Goal: Task Accomplishment & Management: Manage account settings

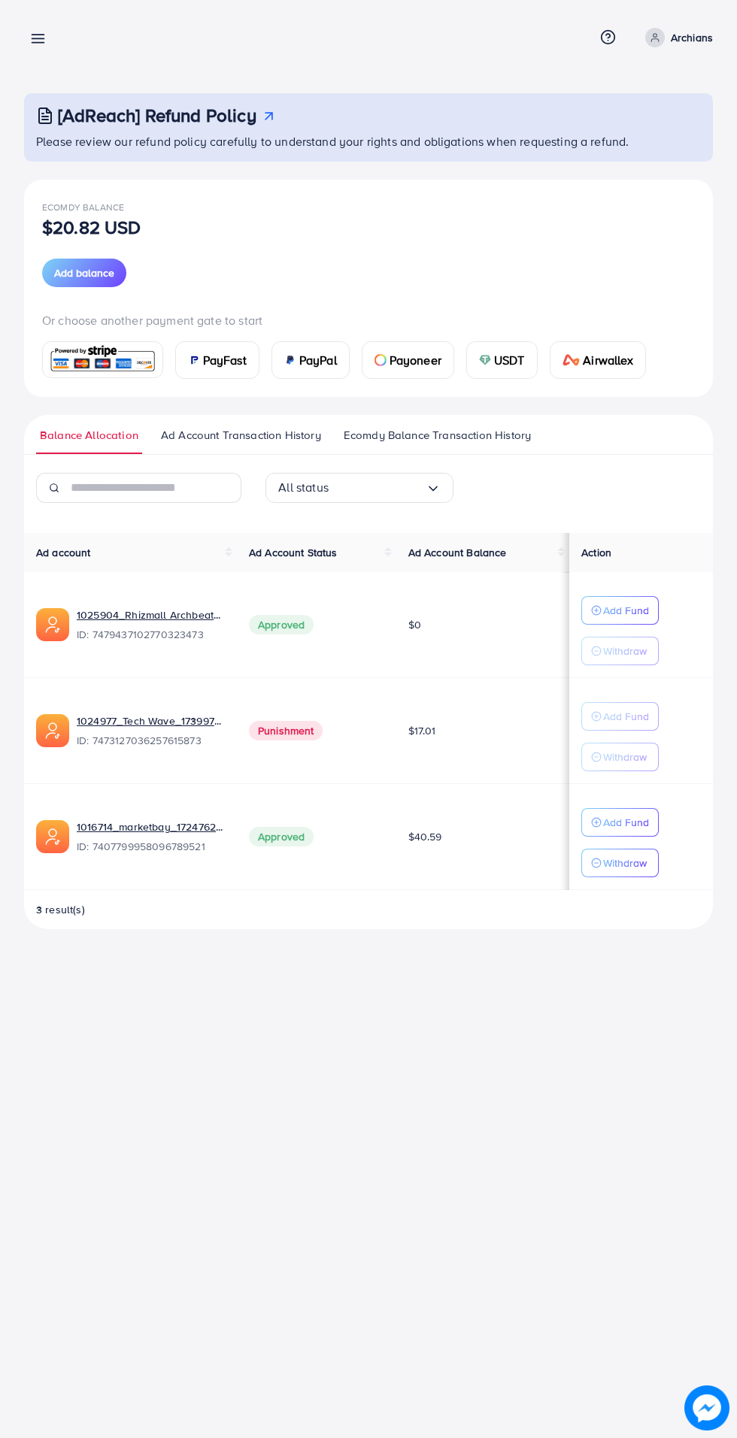
click at [38, 39] on line at bounding box center [38, 39] width 12 height 0
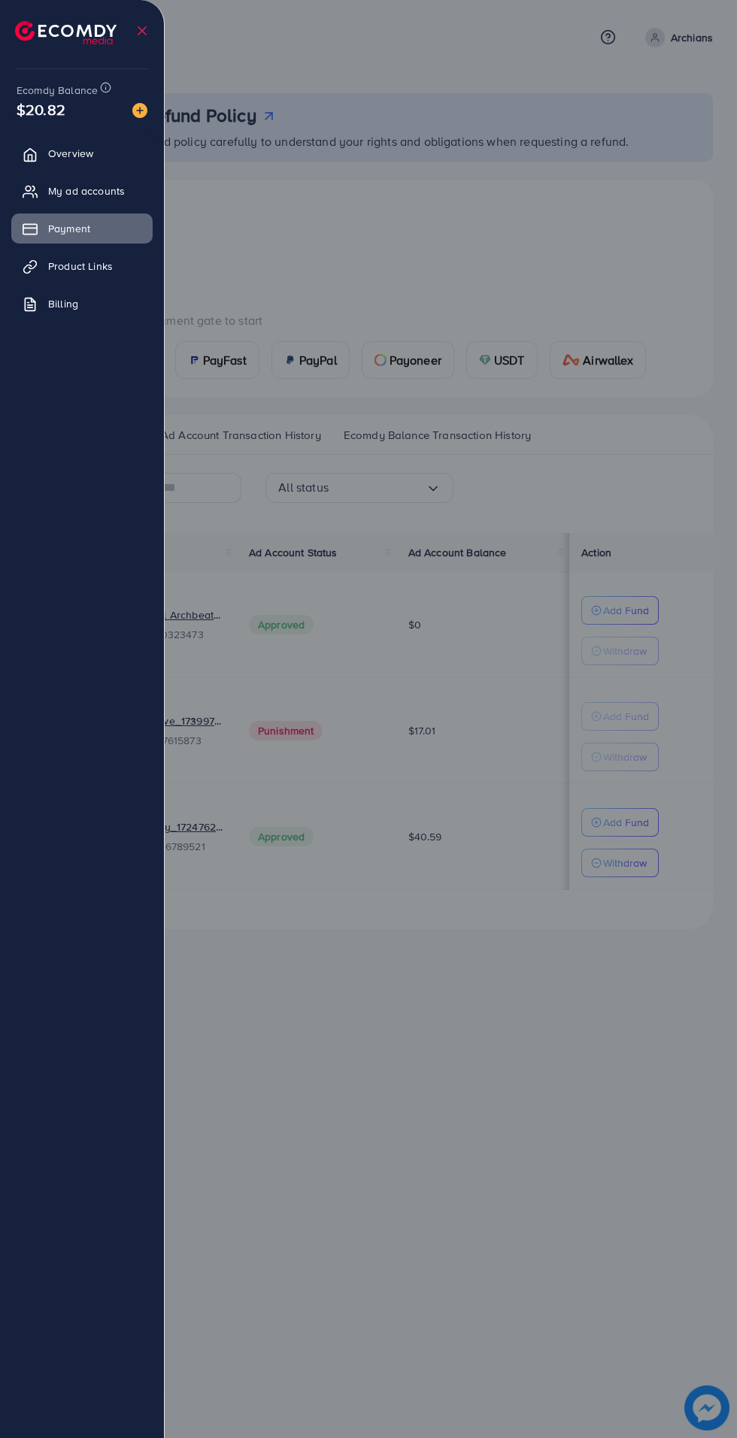
click at [77, 155] on span "Overview" at bounding box center [70, 153] width 45 height 15
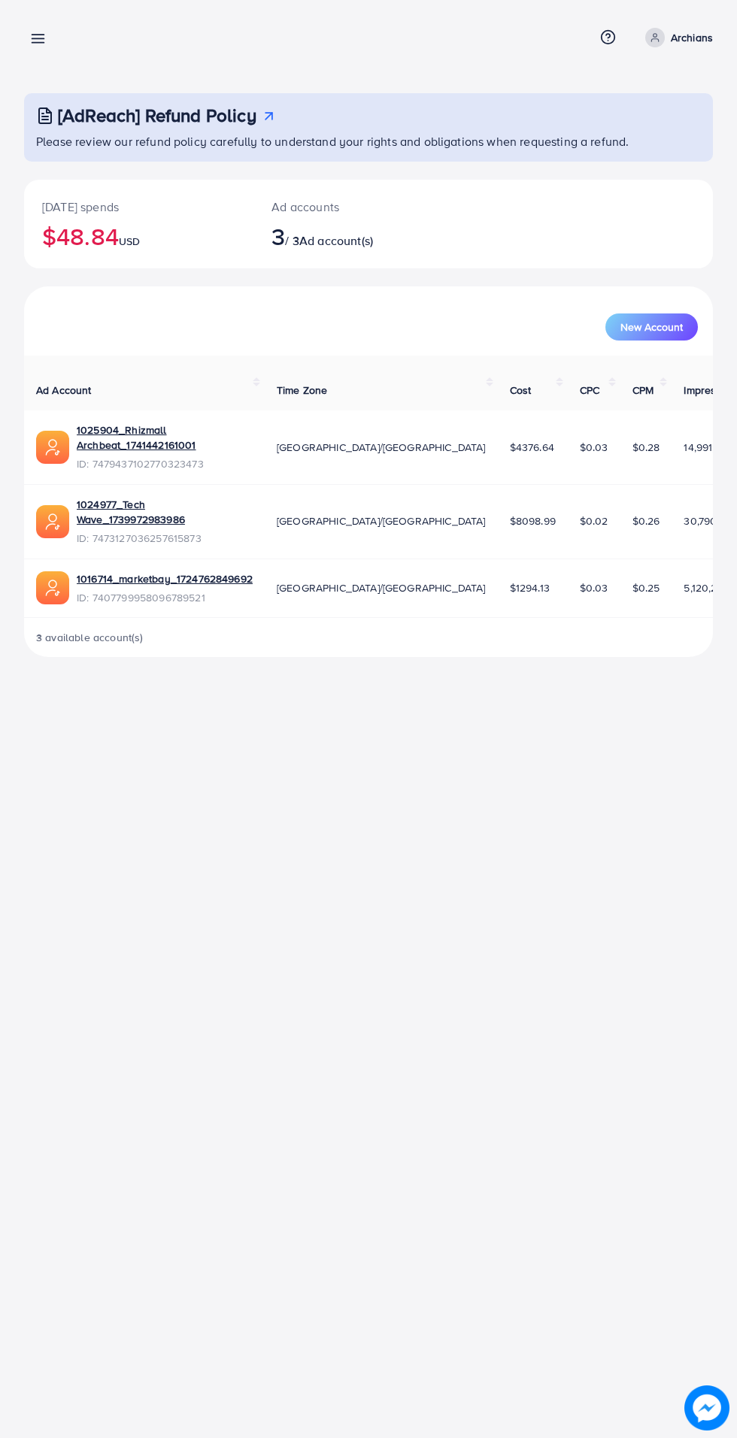
click at [40, 43] on line at bounding box center [38, 43] width 12 height 0
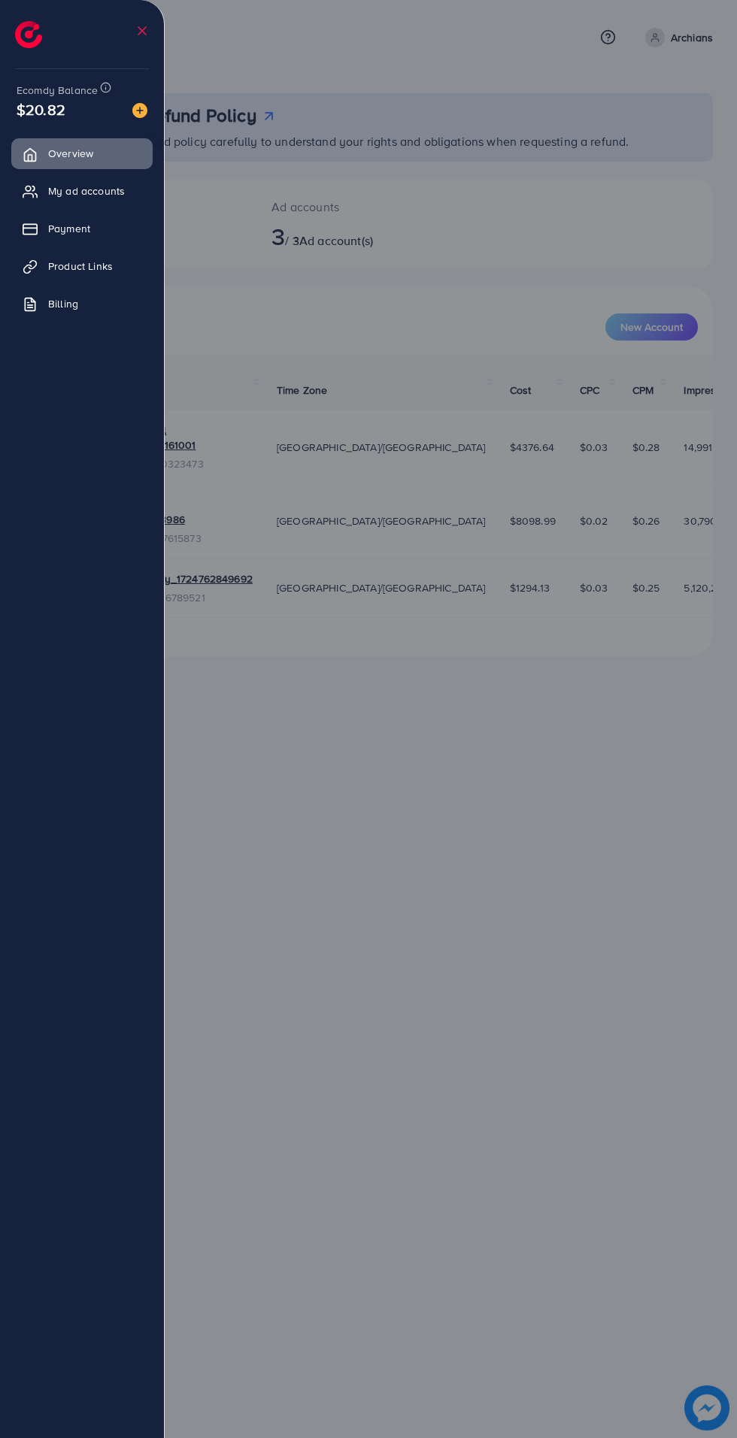
click at [72, 228] on span "Payment" at bounding box center [69, 228] width 42 height 15
